Goal: Information Seeking & Learning: Learn about a topic

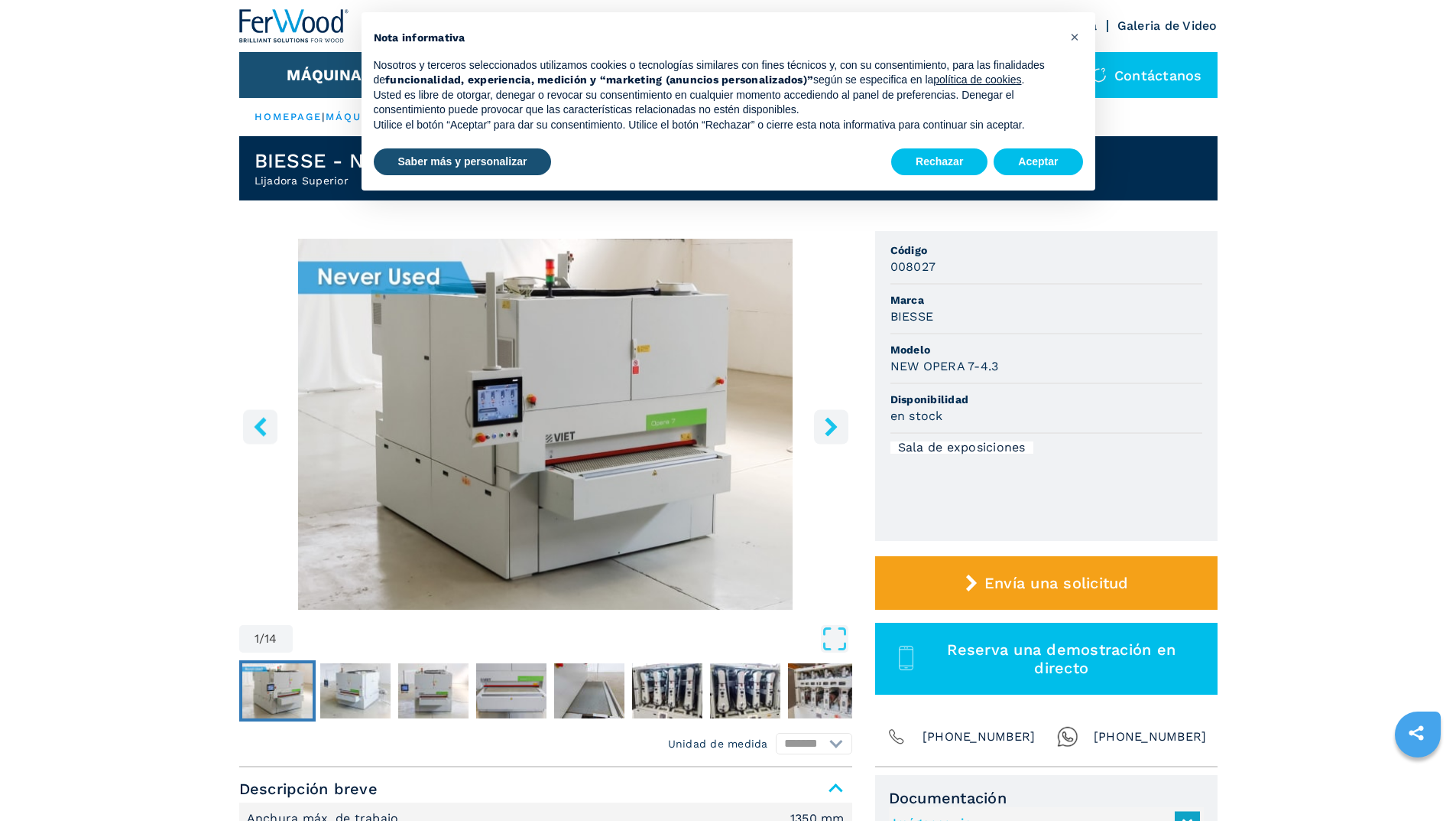
click at [346, 685] on img "Go to Slide 2" at bounding box center [355, 691] width 70 height 55
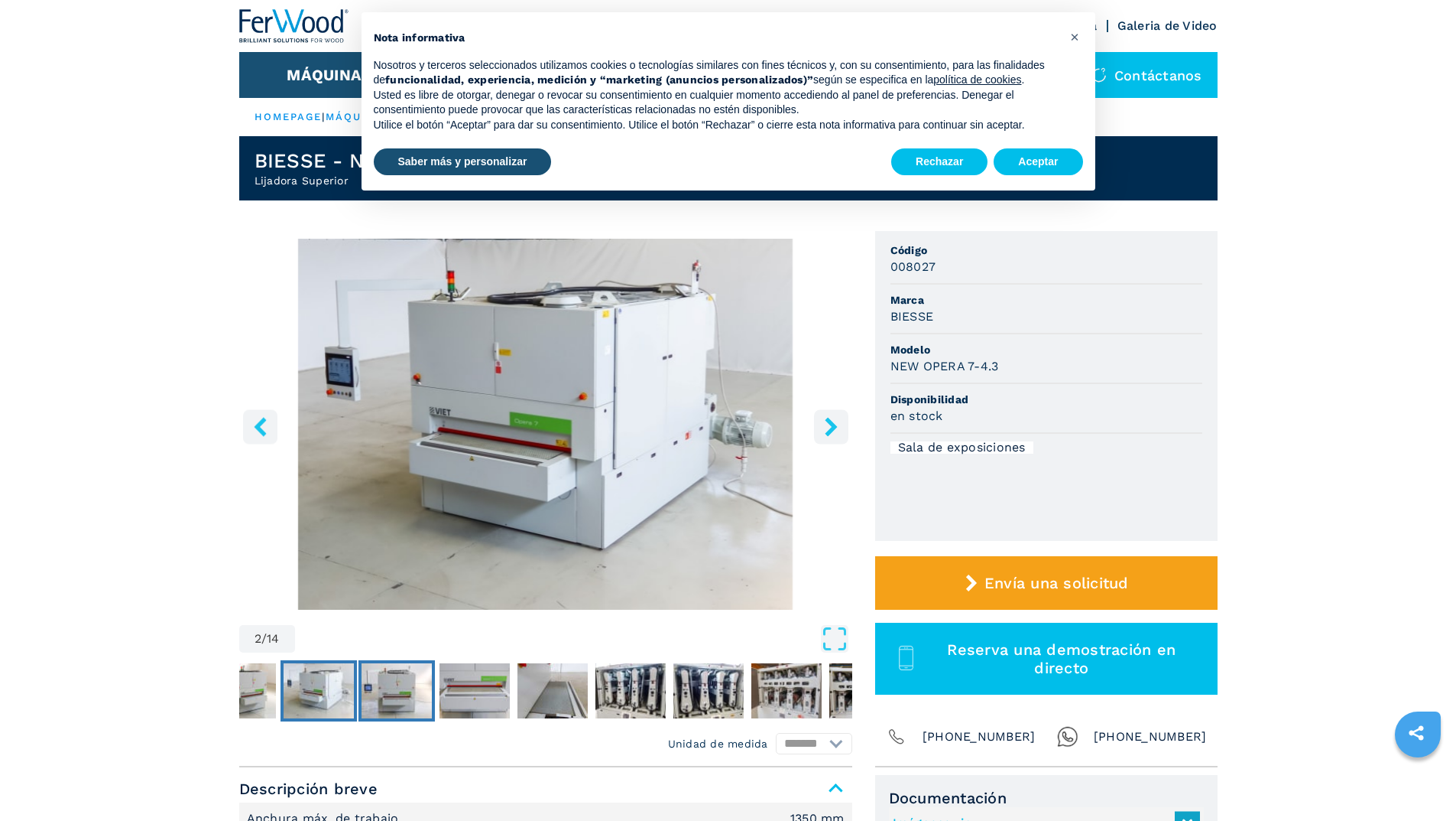
click at [398, 687] on img "Go to Slide 3" at bounding box center [396, 691] width 70 height 55
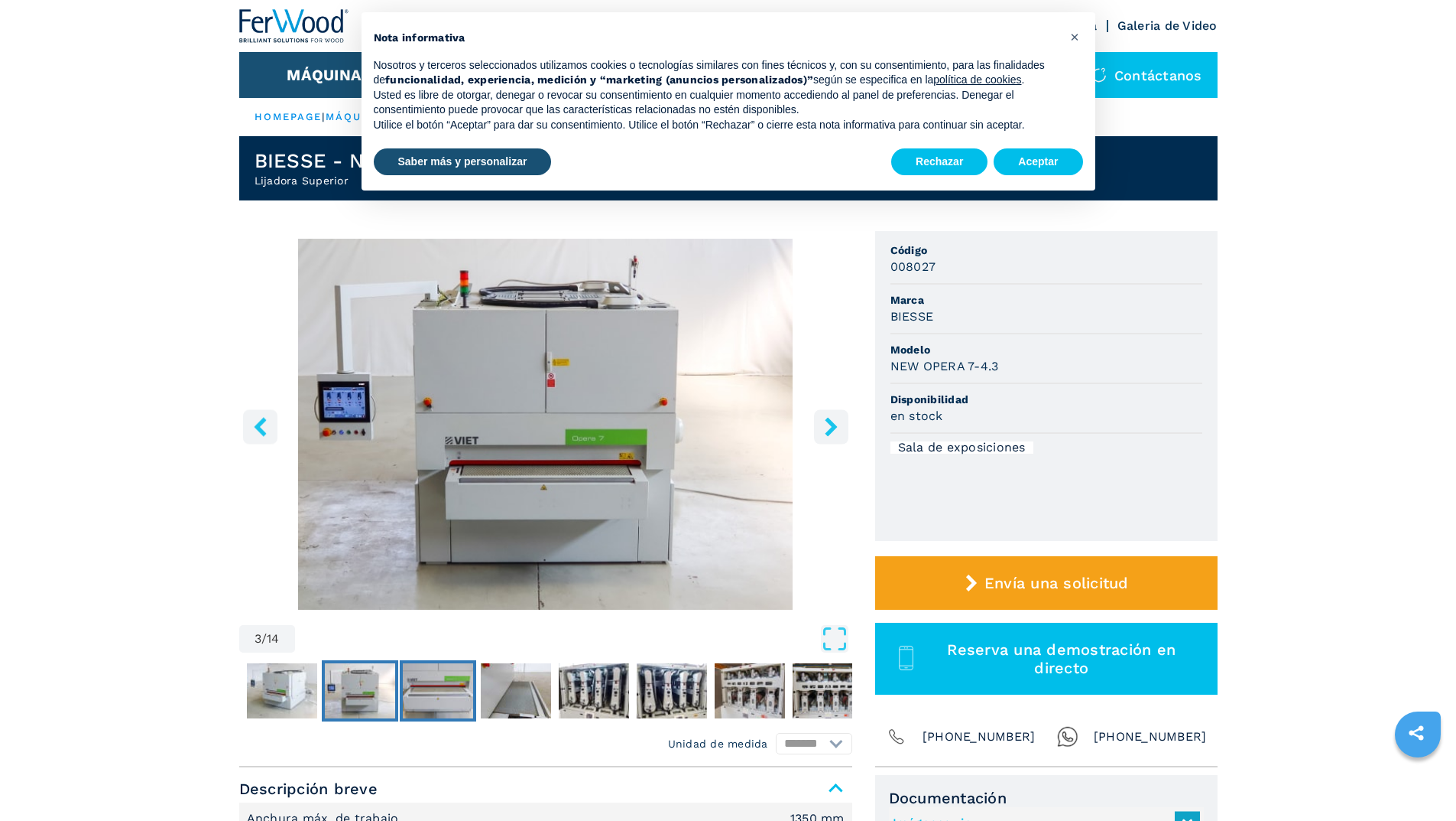
click at [430, 690] on img "Go to Slide 4" at bounding box center [438, 691] width 70 height 55
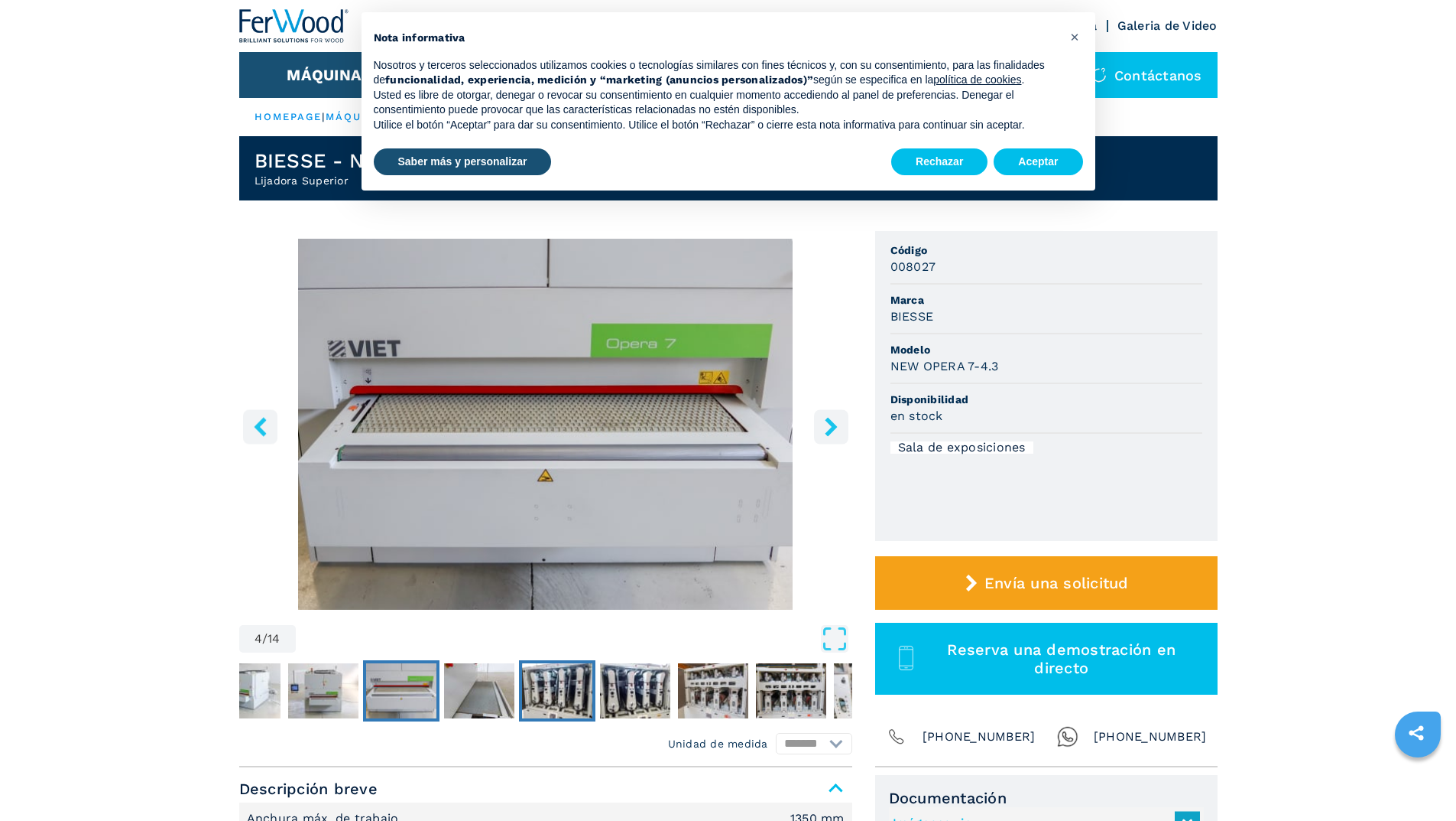
click at [530, 696] on img "Go to Slide 6" at bounding box center [557, 691] width 70 height 55
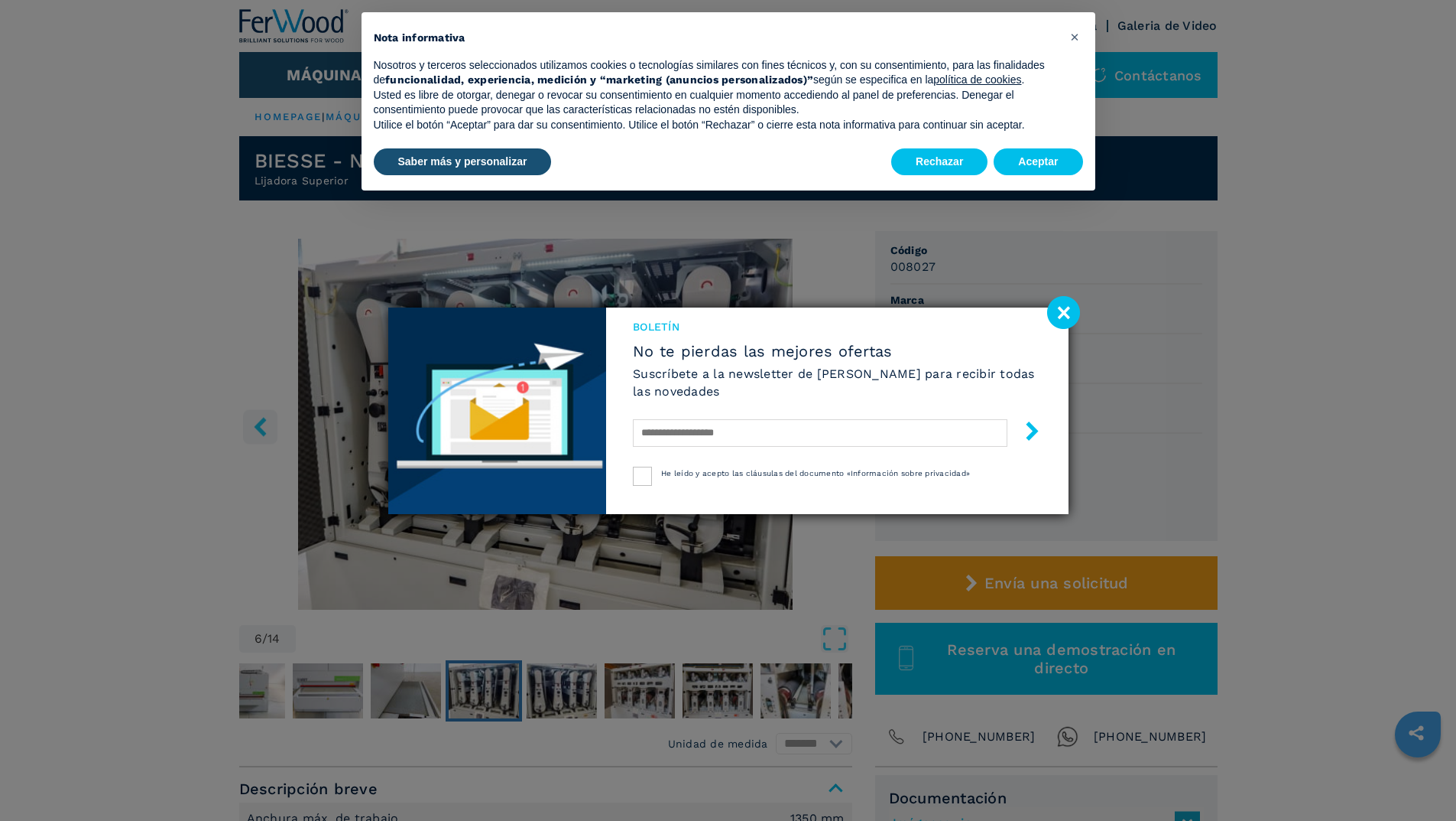
click at [1065, 309] on image at bounding box center [1064, 312] width 33 height 33
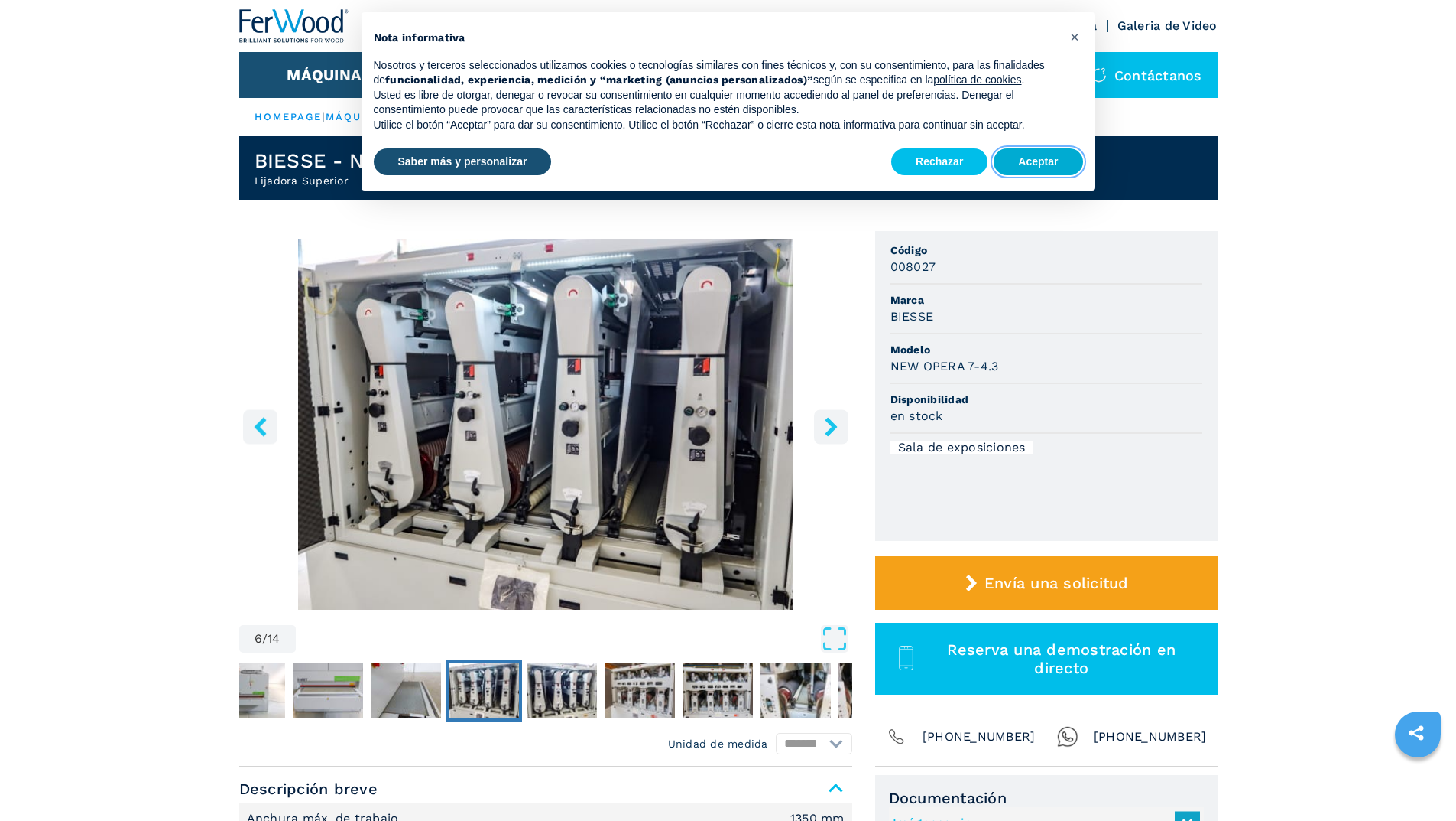
click at [1015, 169] on button "Aceptar" at bounding box center [1039, 162] width 89 height 28
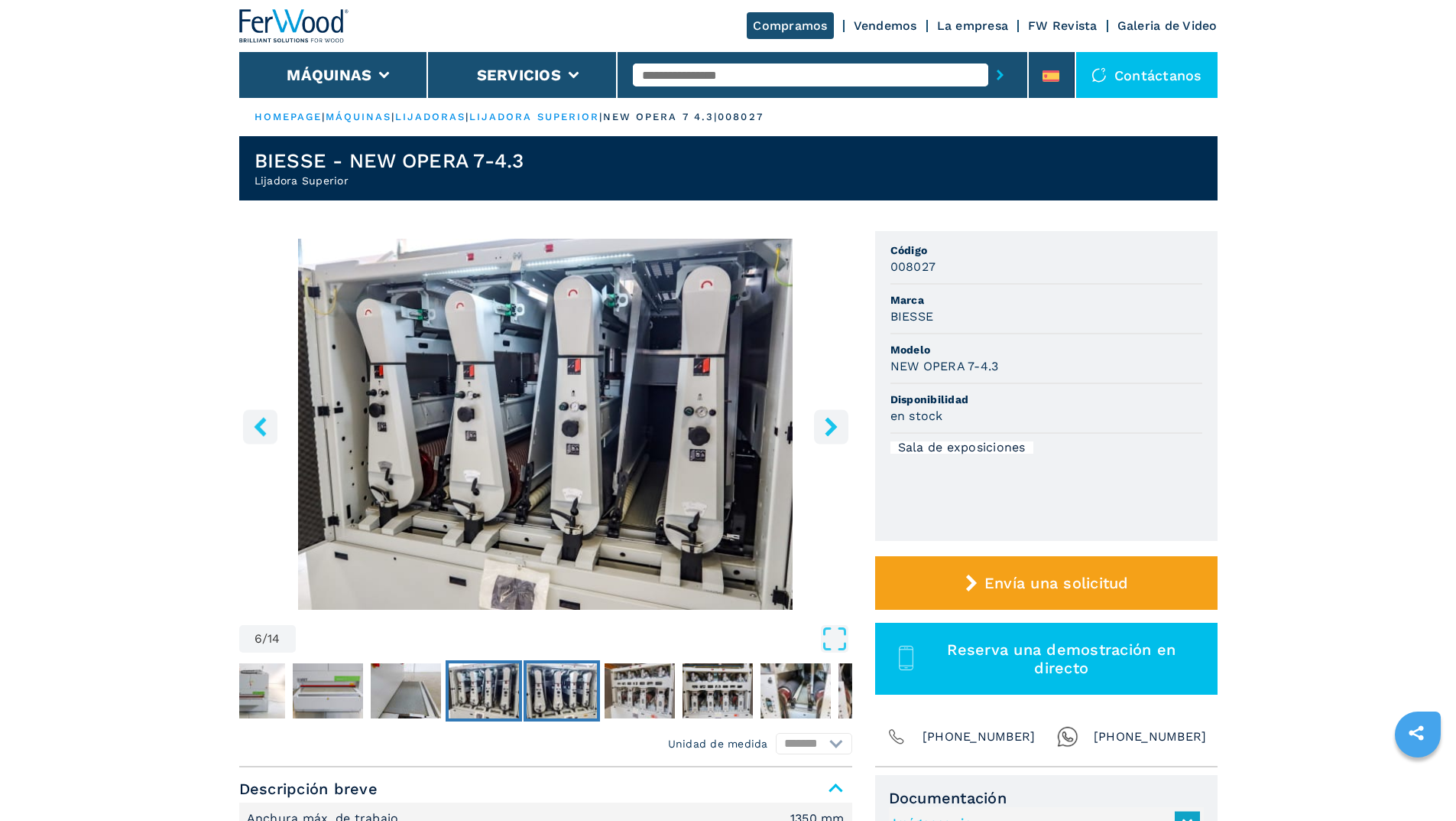
click at [575, 692] on img "Go to Slide 7" at bounding box center [562, 691] width 70 height 55
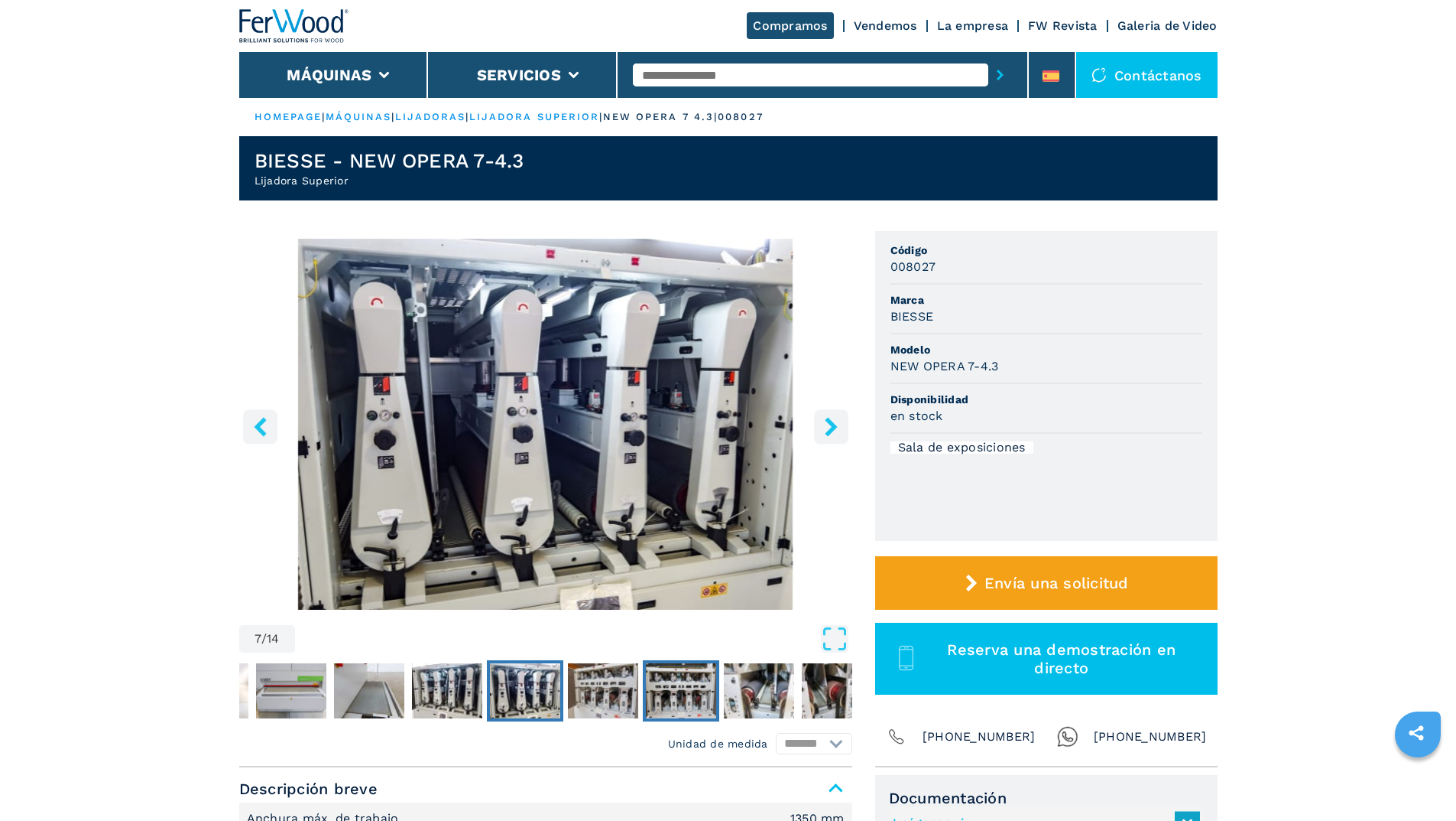
click at [668, 691] on img "Go to Slide 9" at bounding box center [681, 691] width 70 height 55
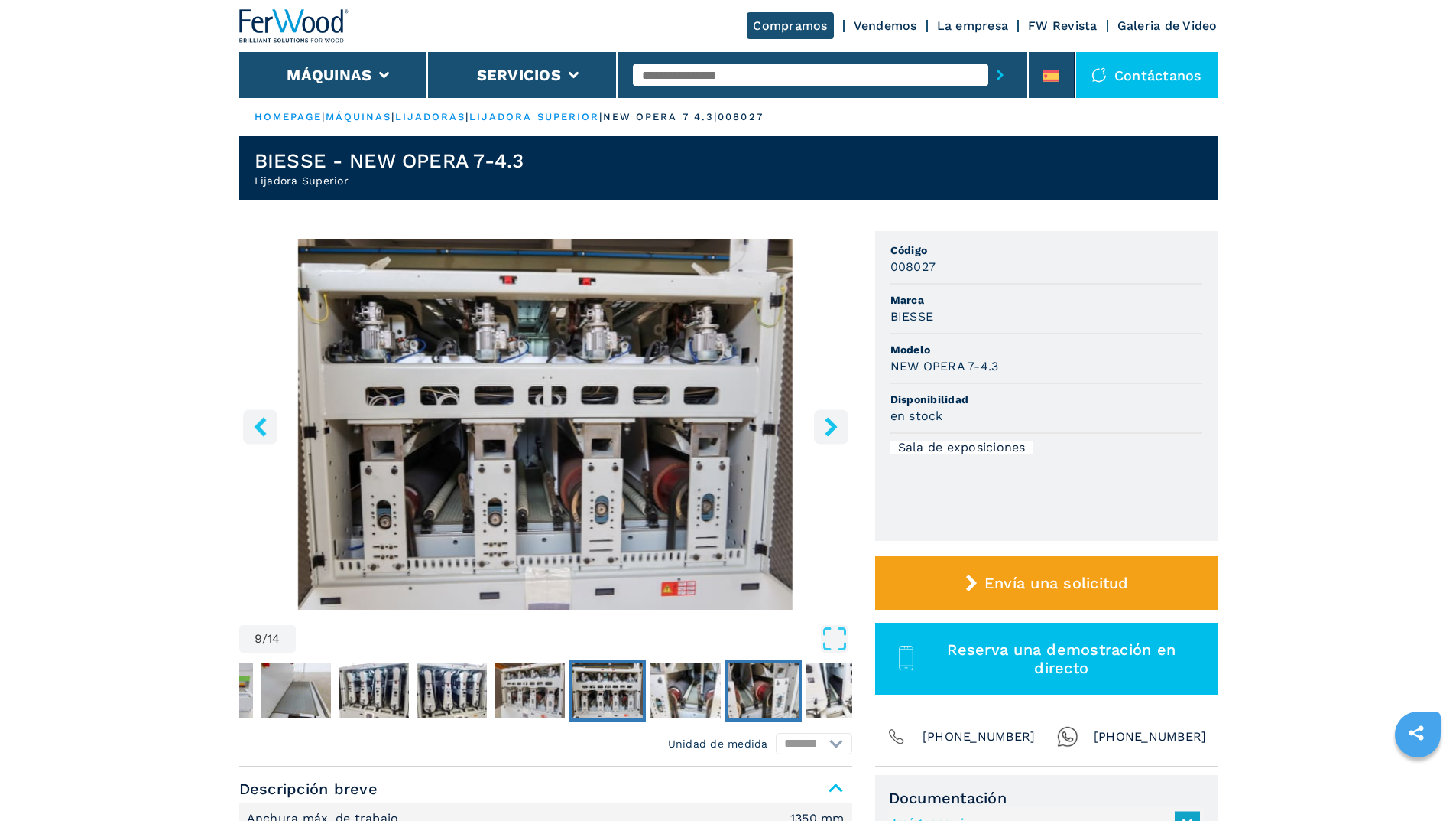
click at [752, 695] on img "Go to Slide 11" at bounding box center [763, 691] width 70 height 55
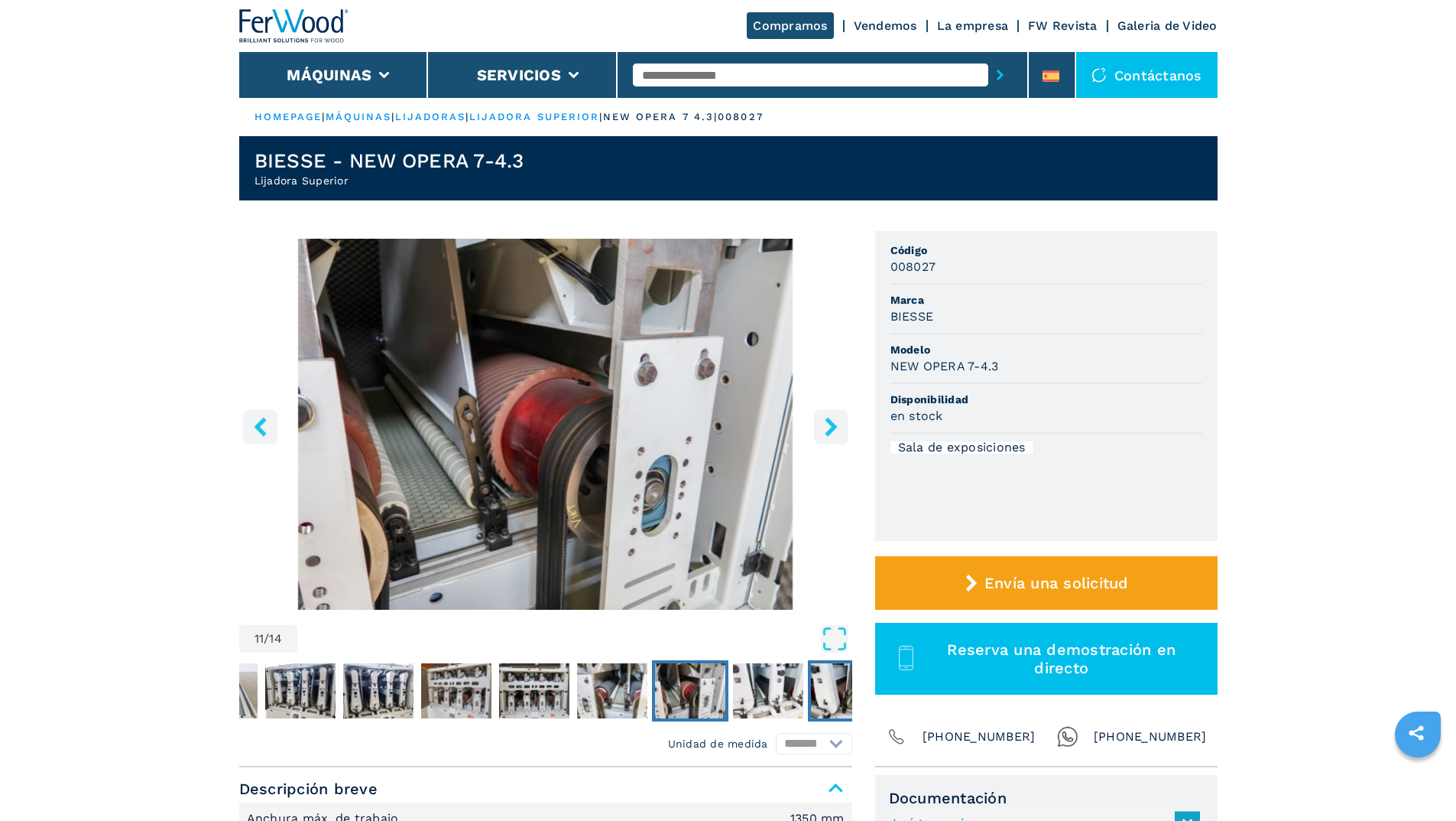
click at [813, 695] on img "Go to Slide 13" at bounding box center [845, 691] width 70 height 55
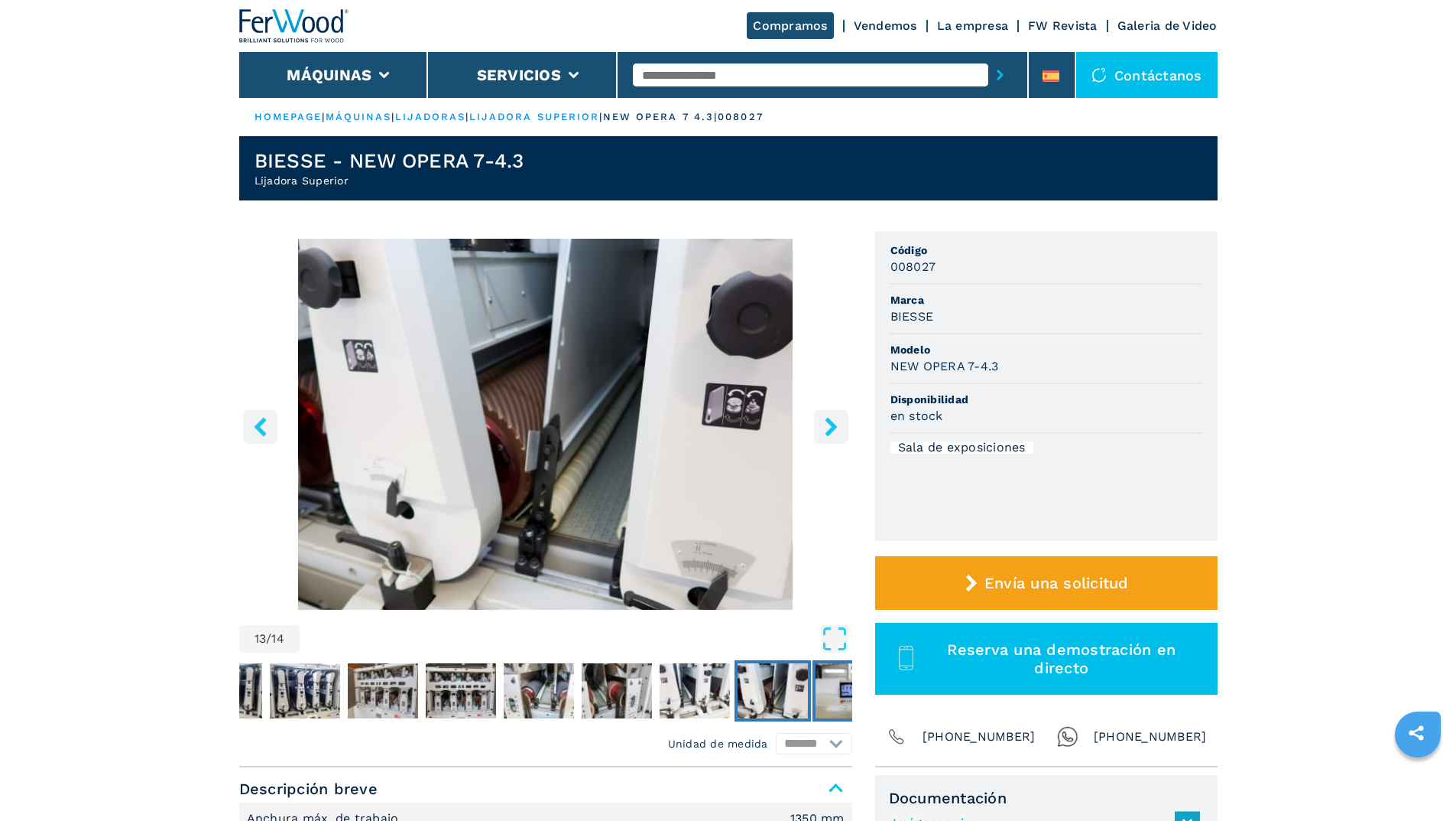
click at [841, 690] on img "Go to Slide 14" at bounding box center [850, 691] width 70 height 55
